Goal: Check status: Check status

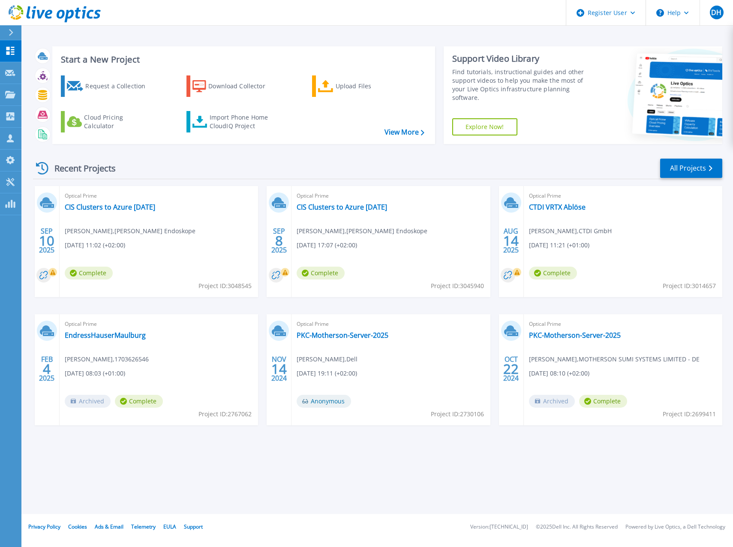
click at [692, 235] on div "Optical Prime CTDI VRTX Ablöse Danny Krummel , CTDI GmbH 08/14/2025, 11:21 (+01…" at bounding box center [623, 241] width 199 height 111
click at [572, 206] on link "CTDI VRTX Ablöse" at bounding box center [557, 207] width 57 height 9
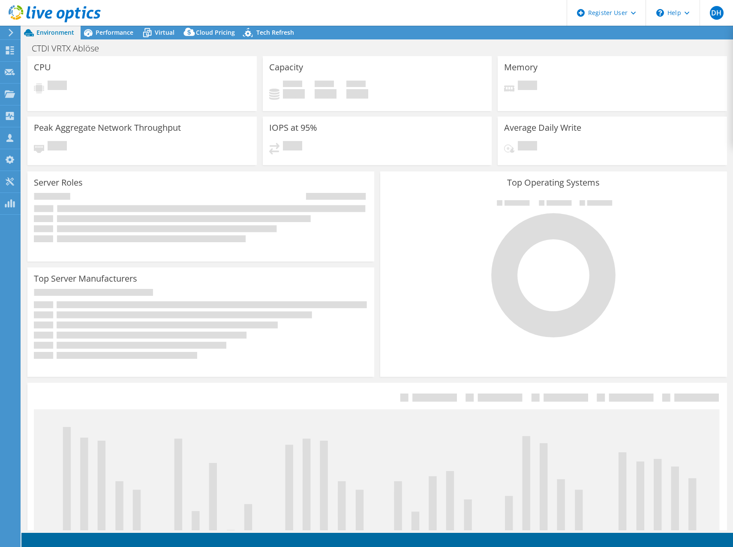
select select "EUFrankfurt"
select select "EUR"
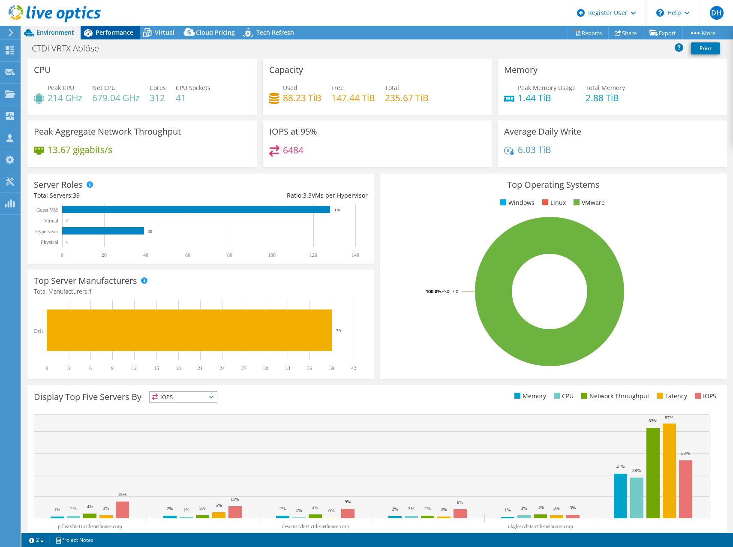
click at [109, 30] on span "Performance" at bounding box center [115, 32] width 38 height 8
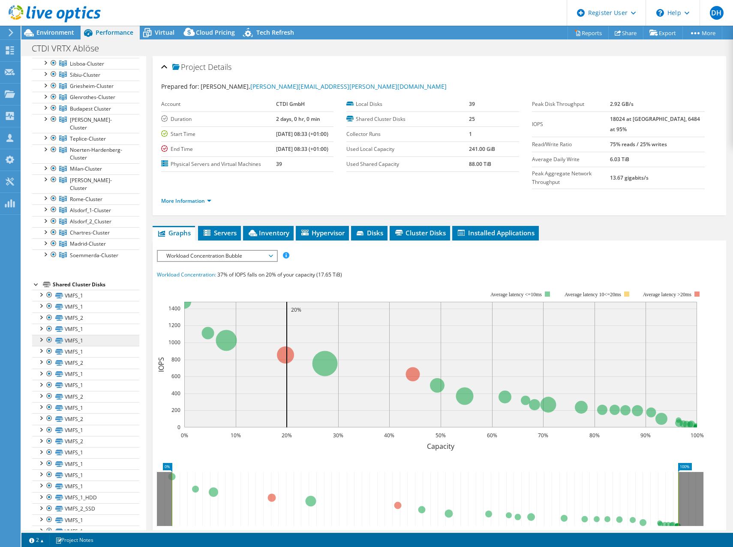
scroll to position [86, 0]
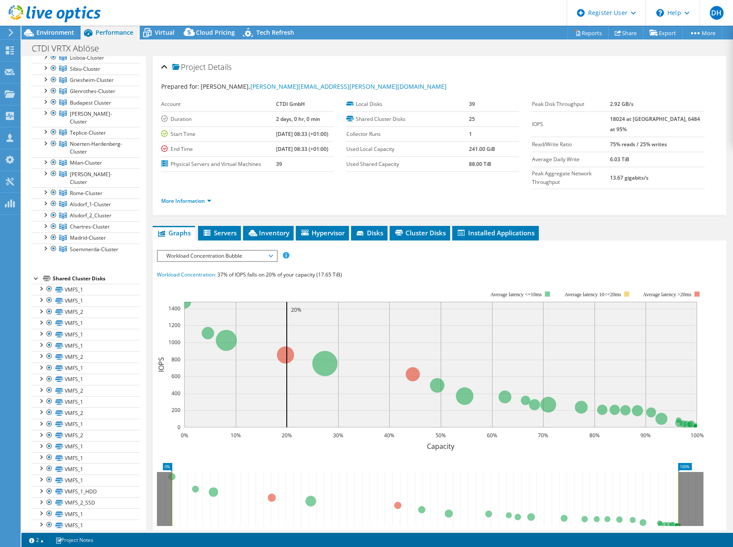
click at [35, 274] on div at bounding box center [36, 278] width 9 height 9
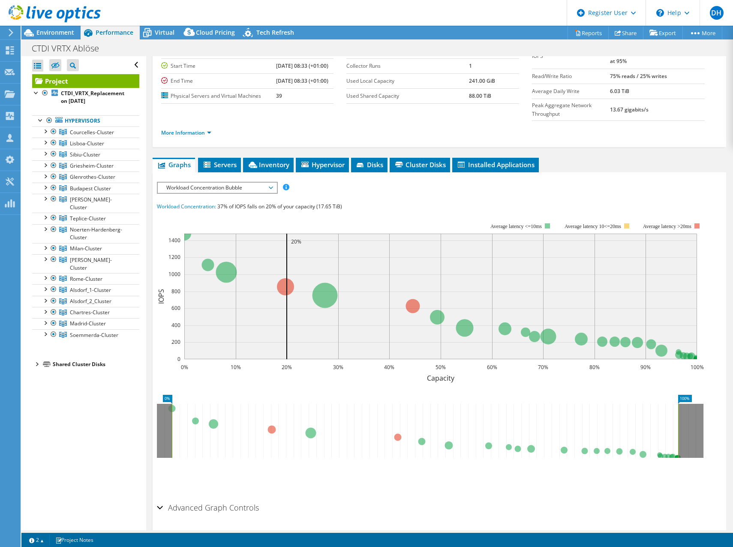
scroll to position [79, 0]
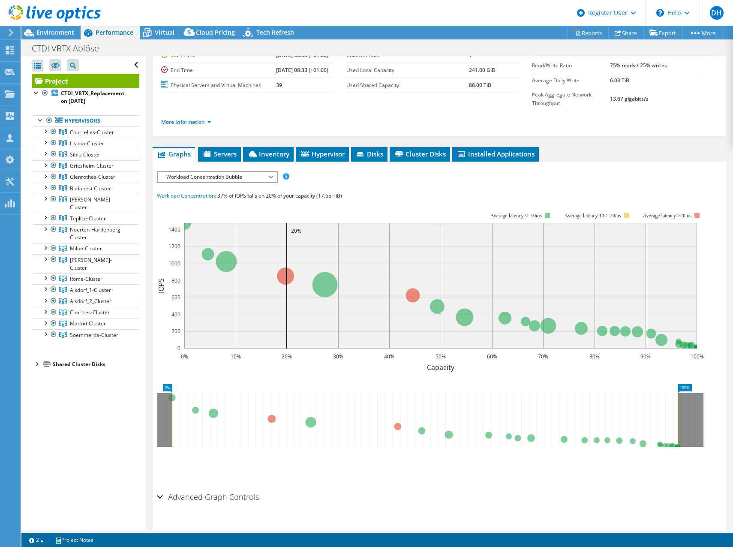
click at [539, 379] on icon "0% 100%" at bounding box center [434, 413] width 554 height 69
click at [705, 453] on ul "Save Zoom" at bounding box center [437, 465] width 561 height 24
